Goal: Ask a question

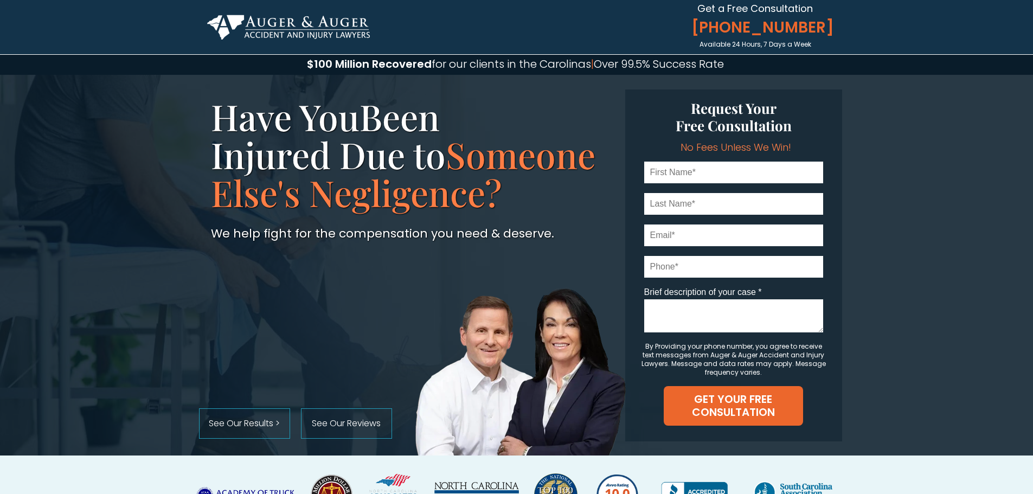
click at [535, 273] on div at bounding box center [516, 265] width 651 height 381
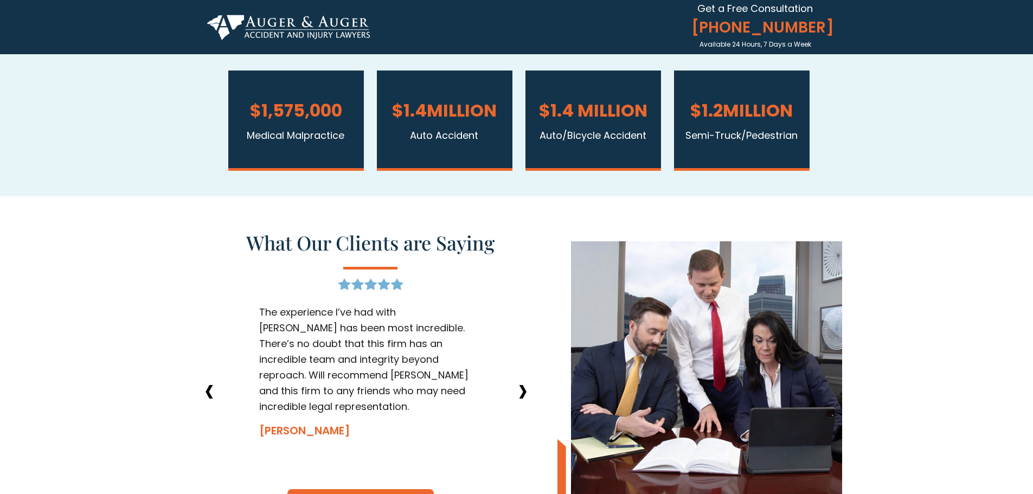
scroll to position [976, 0]
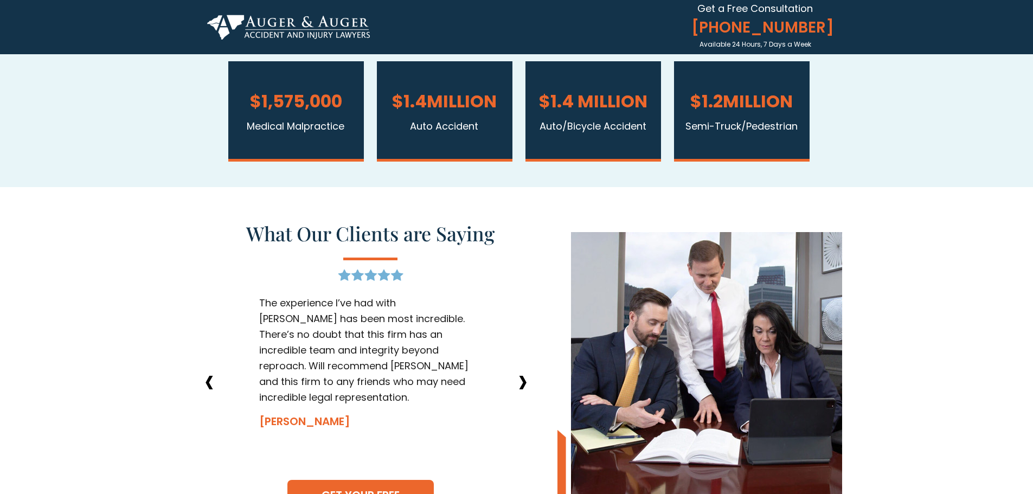
click at [209, 220] on div at bounding box center [516, 374] width 651 height 374
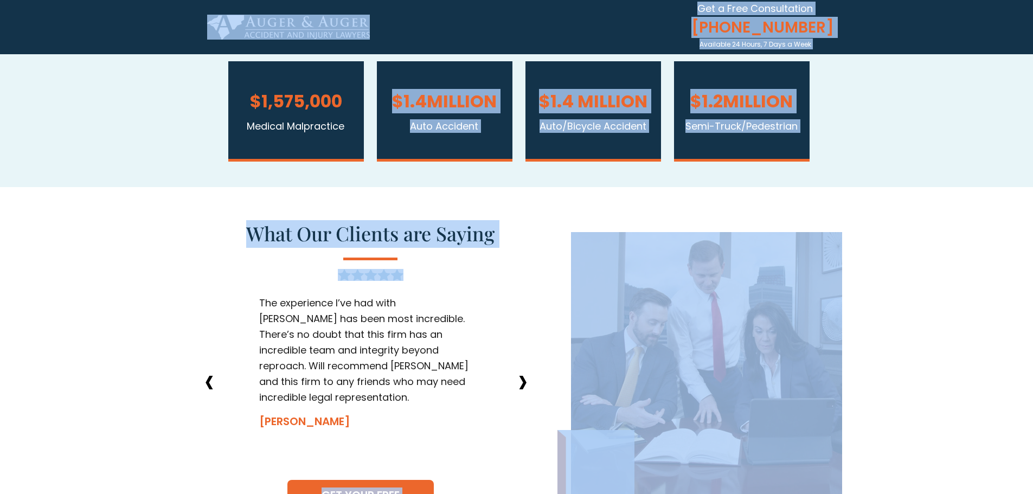
drag, startPoint x: 248, startPoint y: 234, endPoint x: 466, endPoint y: 253, distance: 218.8
click at [466, 253] on div "Brief description of your case * GET YOUR FREE CONSULTATION No Fees Unless We W…" at bounding box center [516, 116] width 1033 height 2184
click at [469, 262] on div at bounding box center [516, 374] width 651 height 374
click at [503, 200] on div at bounding box center [516, 374] width 651 height 374
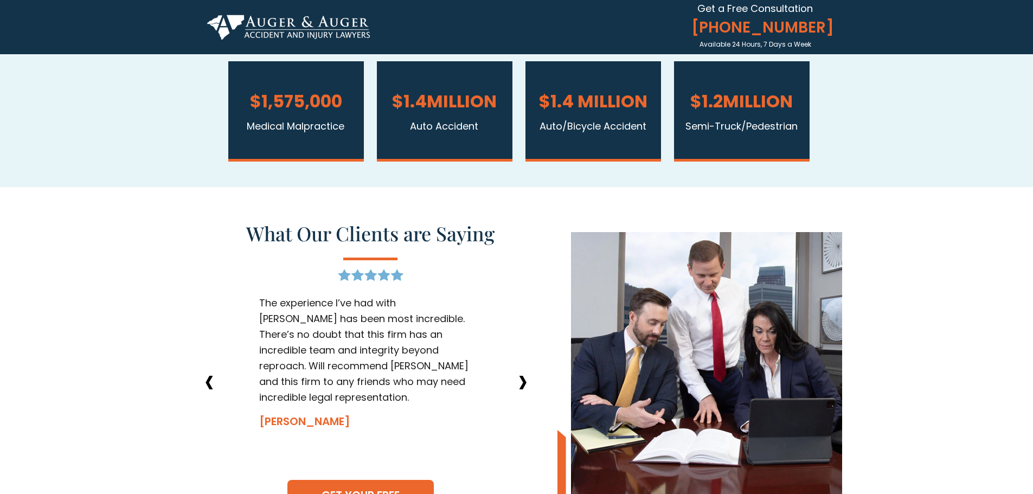
drag, startPoint x: 196, startPoint y: 204, endPoint x: 198, endPoint y: 217, distance: 13.3
click at [196, 206] on div at bounding box center [516, 374] width 651 height 374
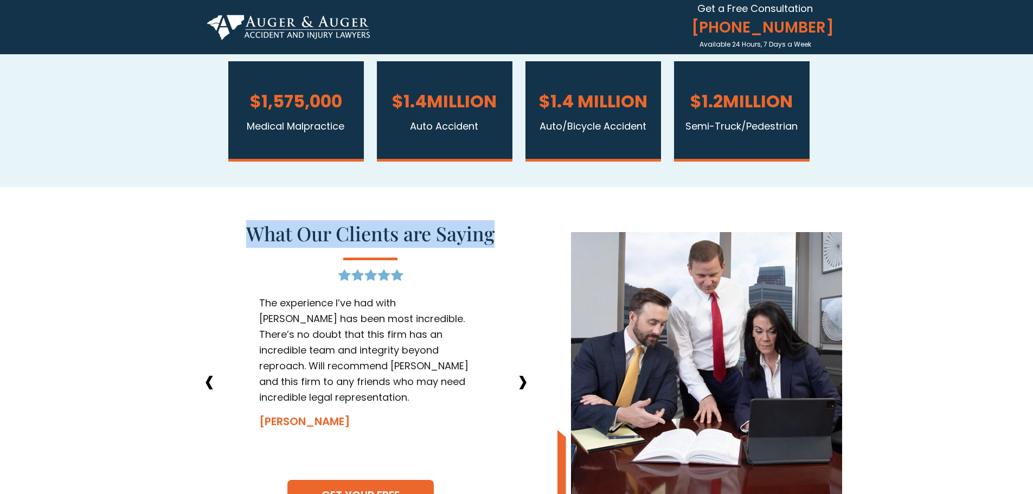
drag, startPoint x: 248, startPoint y: 232, endPoint x: 491, endPoint y: 238, distance: 243.6
click at [491, 238] on span "What Our Clients are Saying" at bounding box center [370, 233] width 248 height 26
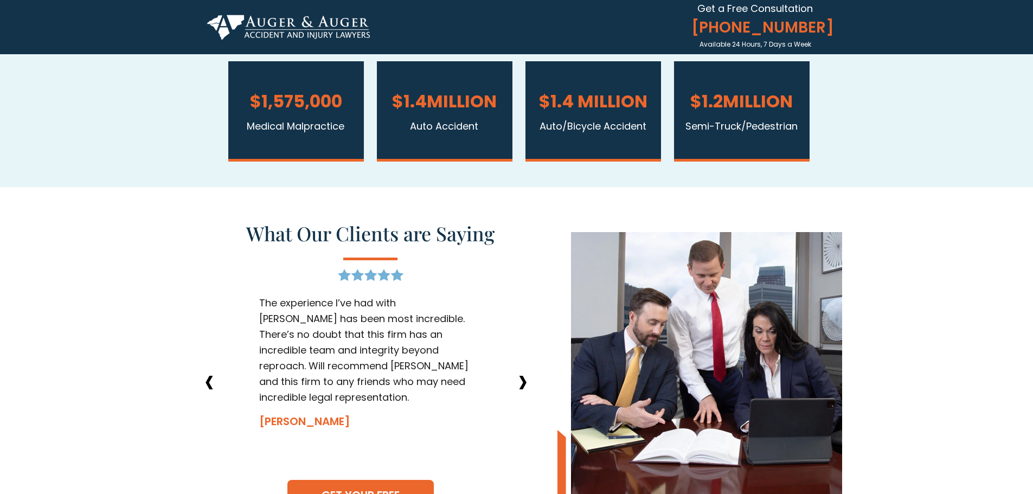
click at [206, 239] on div at bounding box center [516, 374] width 651 height 374
